Goal: Information Seeking & Learning: Learn about a topic

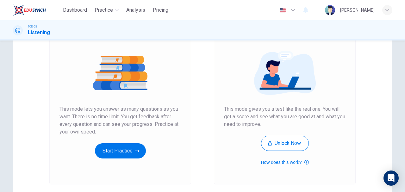
scroll to position [42, 0]
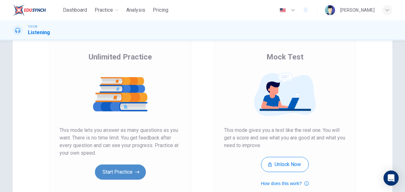
click at [116, 173] on button "Start Practice" at bounding box center [120, 171] width 51 height 15
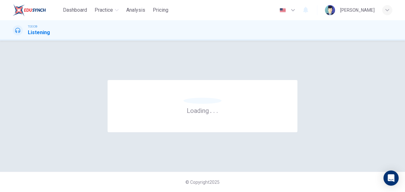
scroll to position [0, 0]
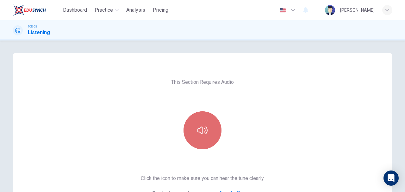
click at [201, 132] on icon "button" at bounding box center [202, 130] width 10 height 8
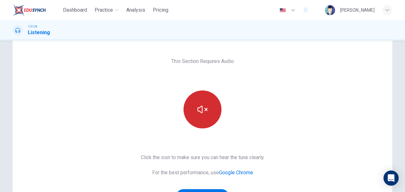
scroll to position [63, 0]
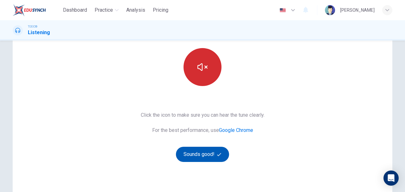
click at [214, 151] on button "Sounds good!" at bounding box center [202, 154] width 53 height 15
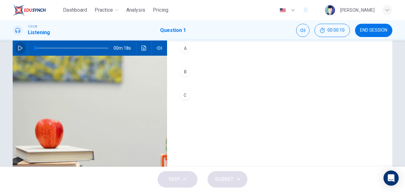
click at [19, 49] on icon "button" at bounding box center [20, 48] width 4 height 5
click at [186, 72] on div "B" at bounding box center [185, 72] width 10 height 10
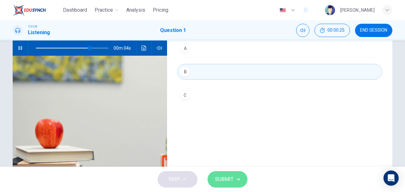
click at [231, 176] on span "SUBMIT" at bounding box center [224, 179] width 18 height 9
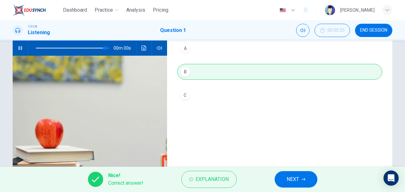
type input "0"
click at [291, 181] on span "NEXT" at bounding box center [292, 179] width 12 height 9
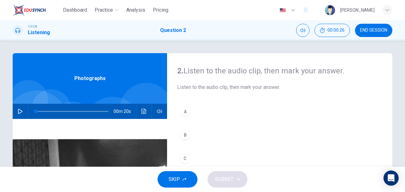
click at [18, 108] on button "button" at bounding box center [20, 111] width 10 height 15
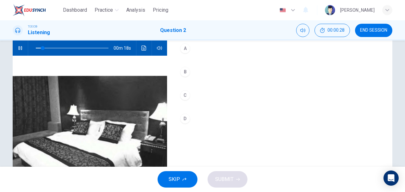
scroll to position [84, 0]
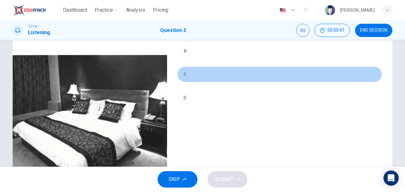
click at [184, 74] on div "C" at bounding box center [185, 74] width 10 height 10
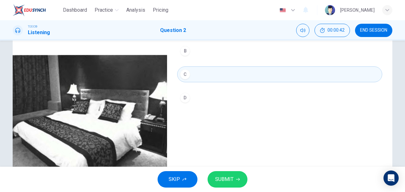
click at [224, 179] on span "SUBMIT" at bounding box center [224, 179] width 18 height 9
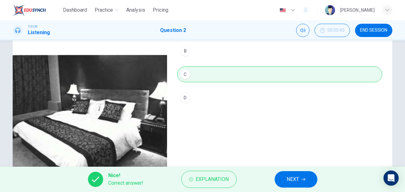
type input "0"
click at [377, 29] on span "END SESSION" at bounding box center [373, 30] width 27 height 5
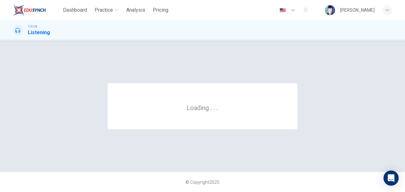
scroll to position [0, 0]
